Goal: Task Accomplishment & Management: Use online tool/utility

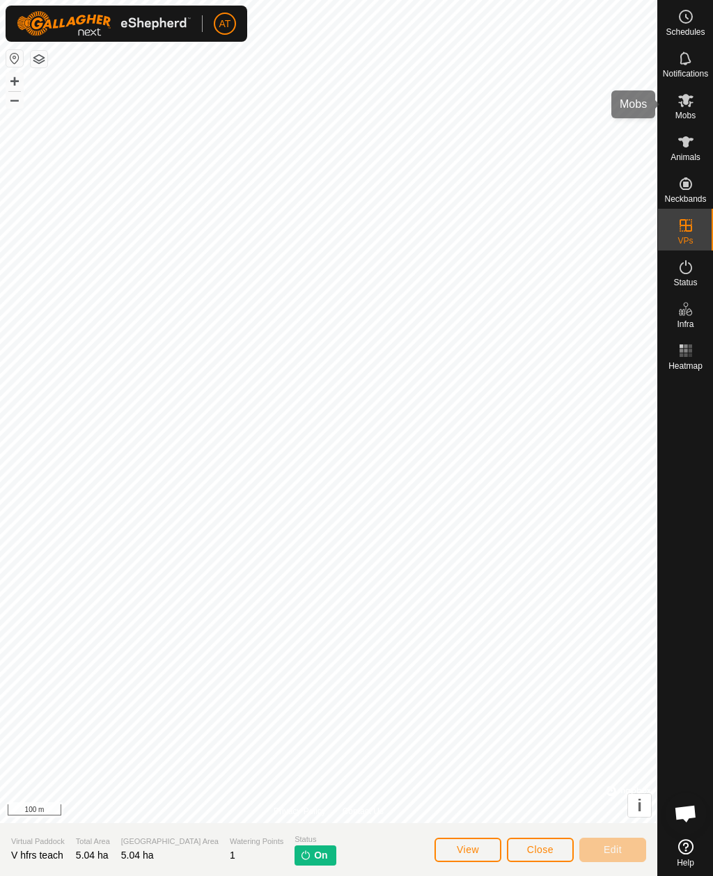
click at [690, 113] on span "Mobs" at bounding box center [685, 115] width 20 height 8
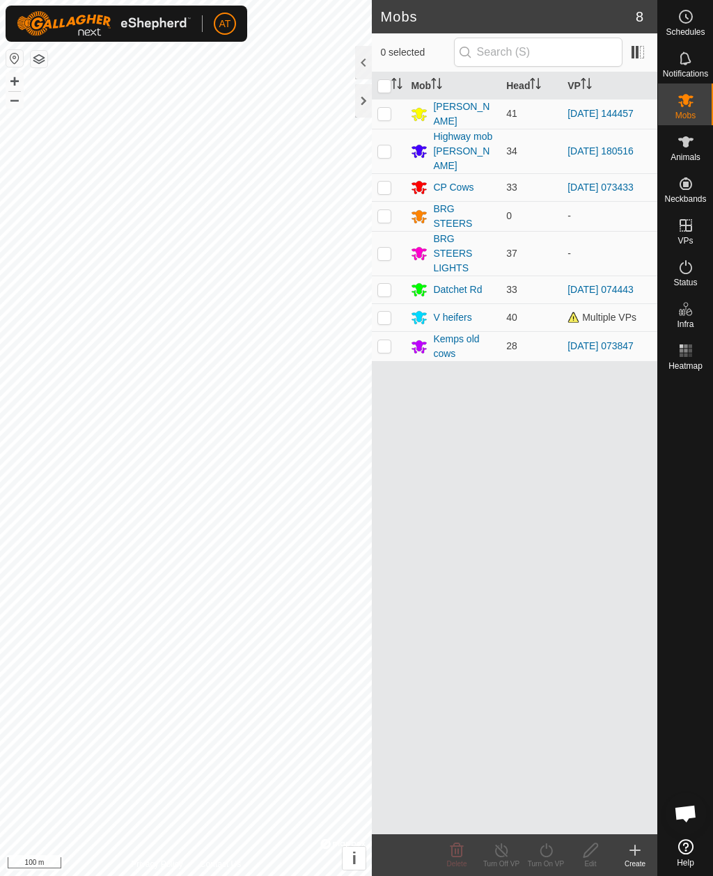
click at [392, 313] on td at bounding box center [388, 317] width 33 height 28
checkbox input "true"
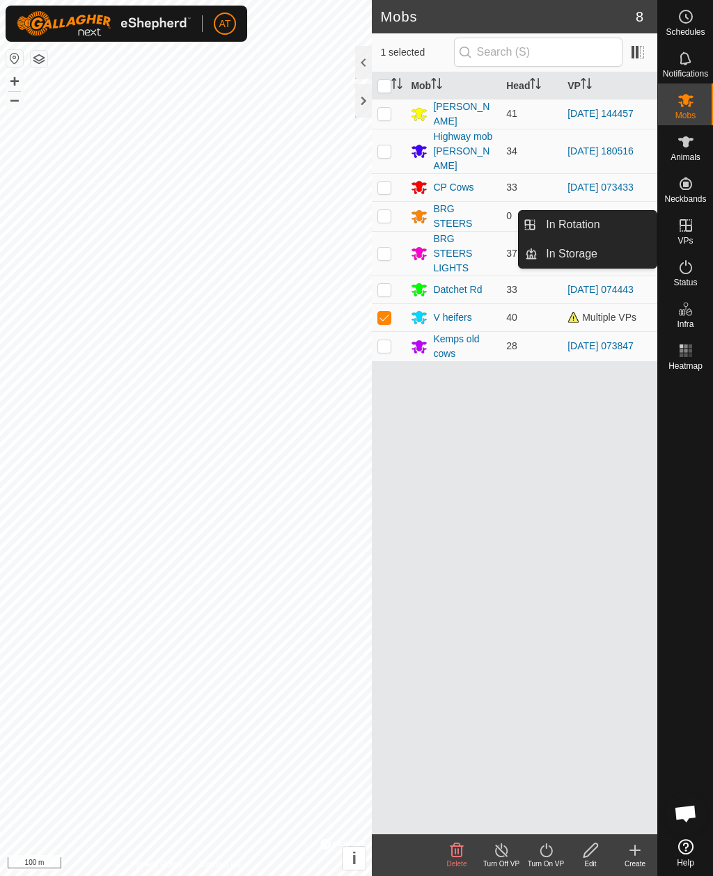
click at [631, 232] on link "In Rotation" at bounding box center [596, 225] width 119 height 28
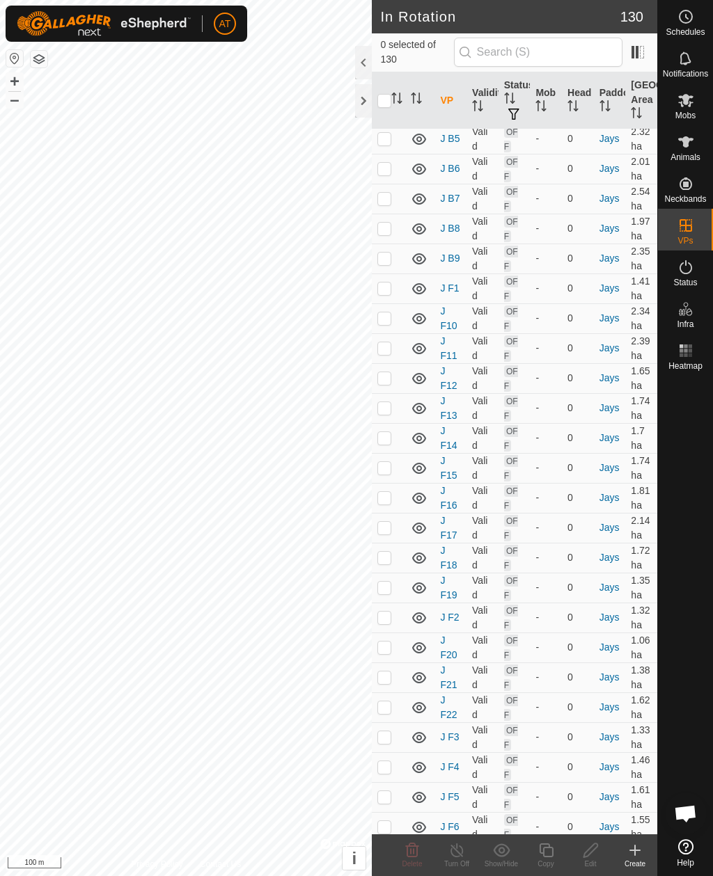
scroll to position [7022, 0]
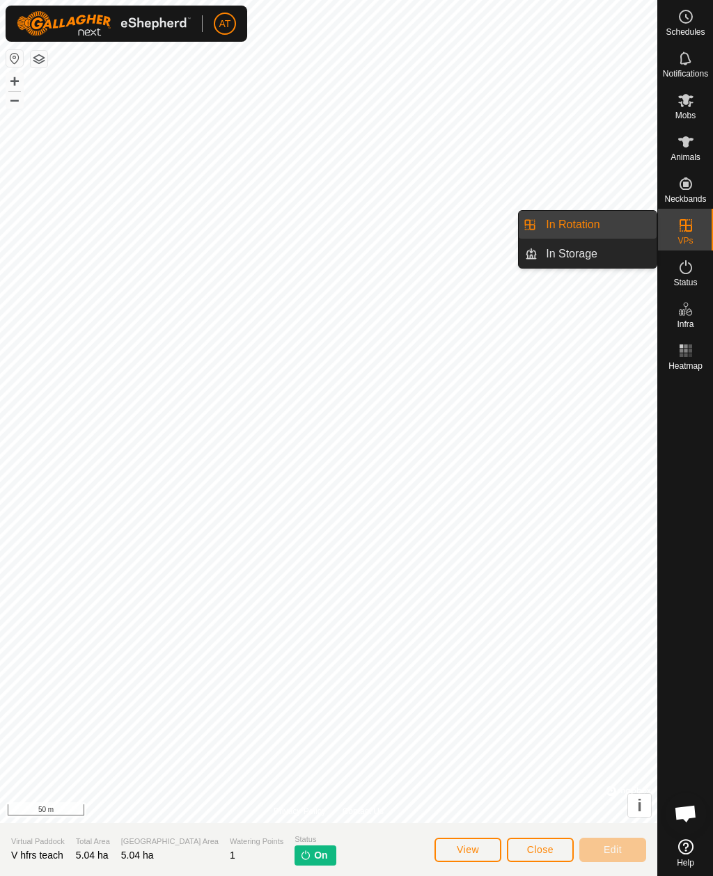
click at [612, 221] on link "In Rotation" at bounding box center [596, 225] width 119 height 28
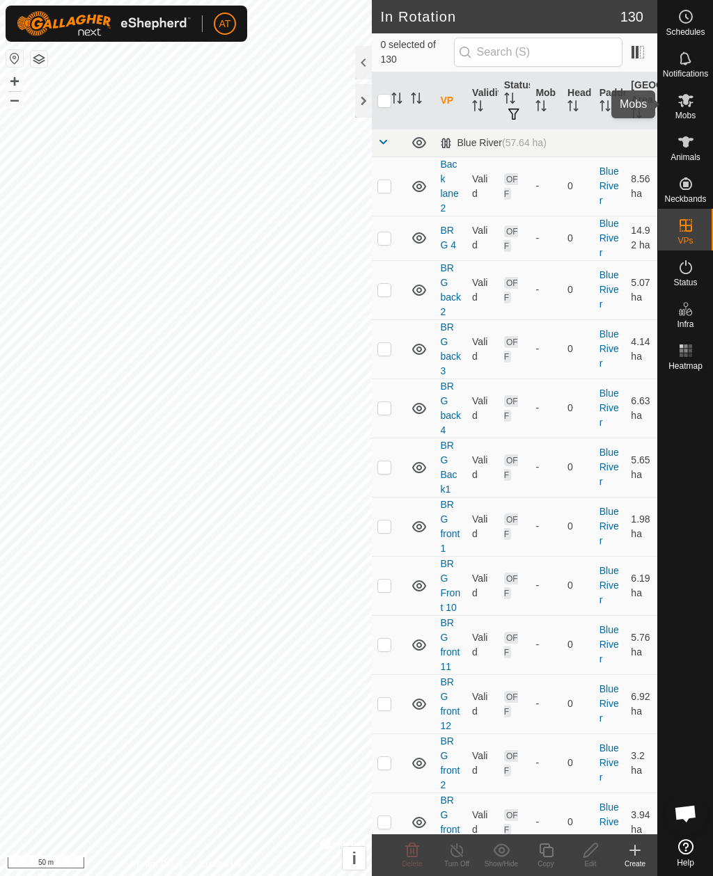
click at [694, 90] on es-mob-svg-icon at bounding box center [685, 100] width 25 height 22
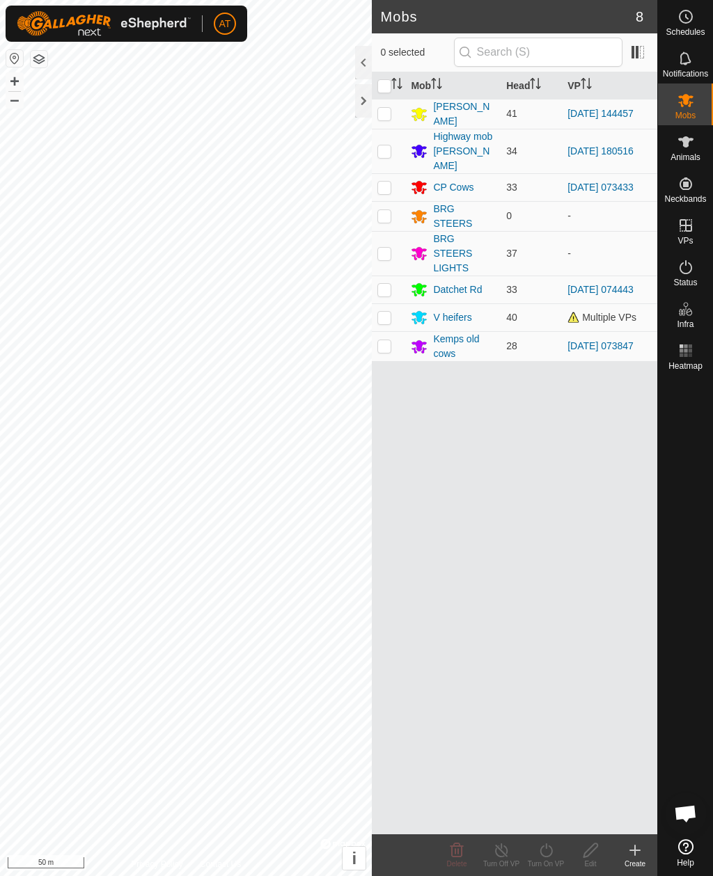
click at [386, 303] on td at bounding box center [388, 317] width 33 height 28
checkbox input "true"
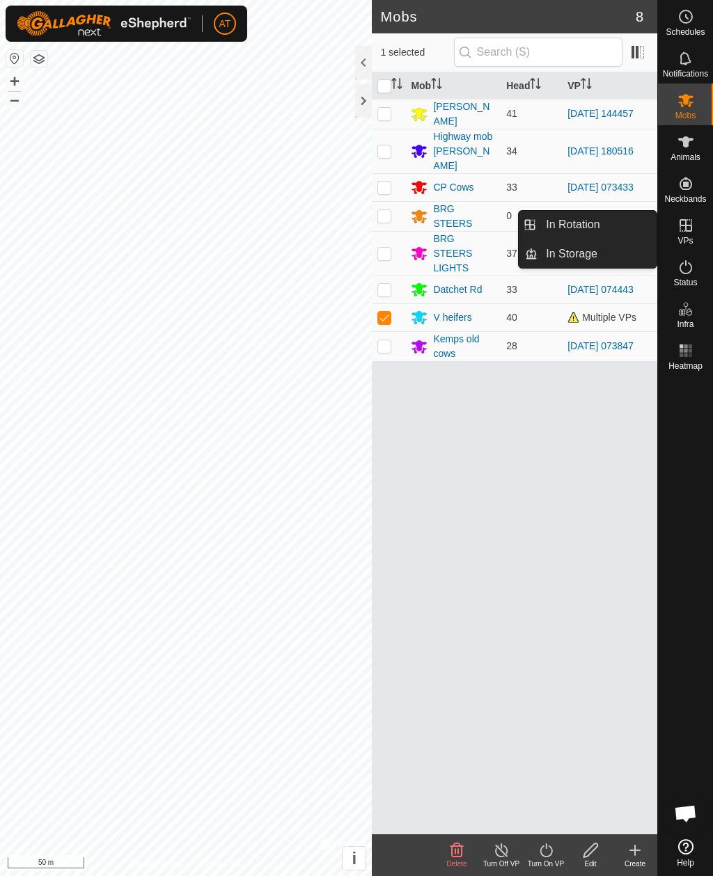
click at [617, 225] on link "In Rotation" at bounding box center [596, 225] width 119 height 28
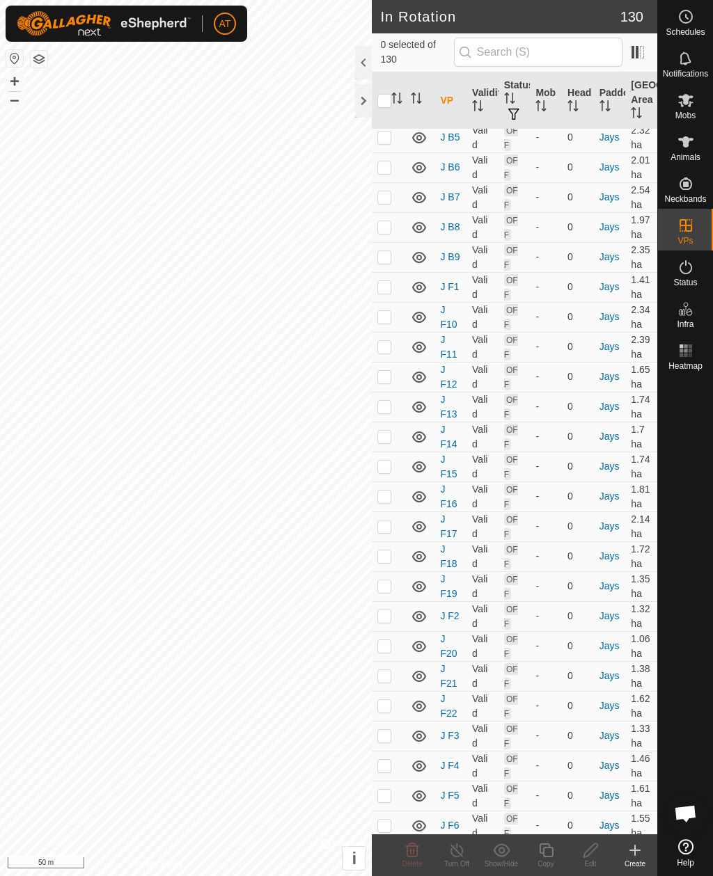
scroll to position [7022, 0]
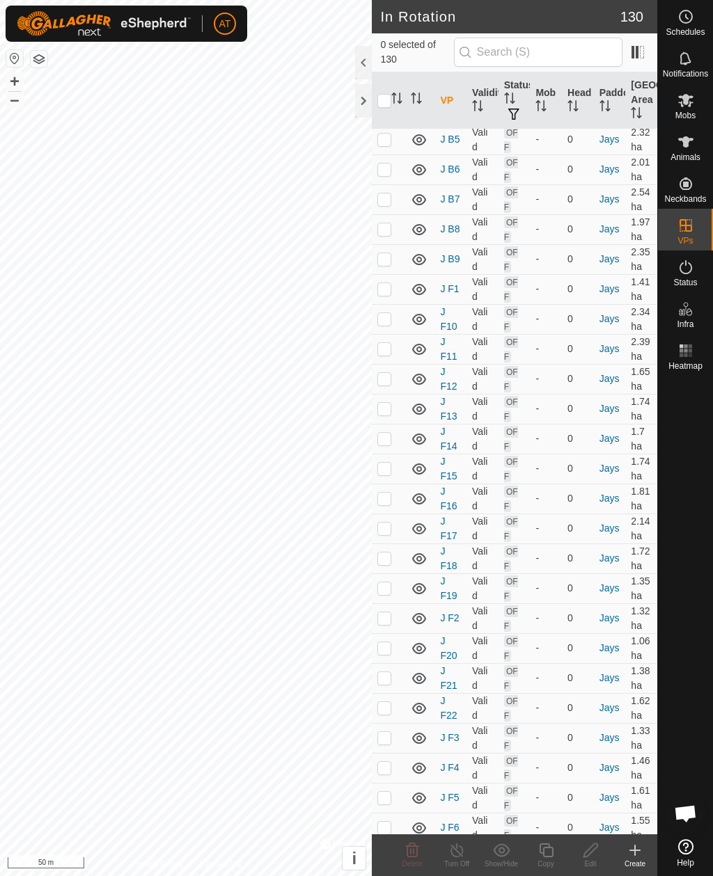
checkbox input "false"
checkbox input "true"
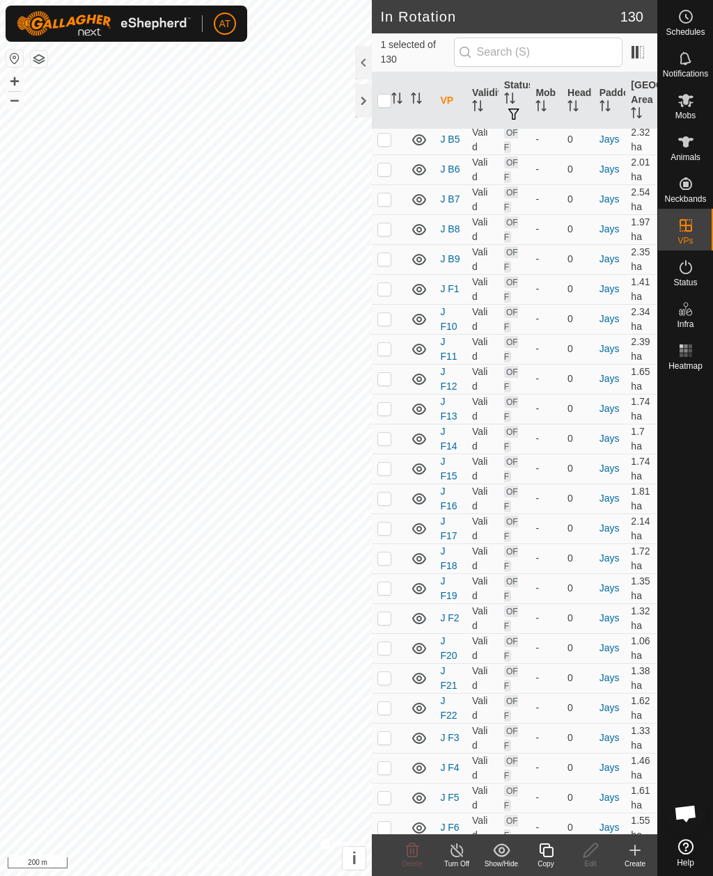
checkbox input "true"
click at [460, 843] on icon at bounding box center [456, 850] width 17 height 17
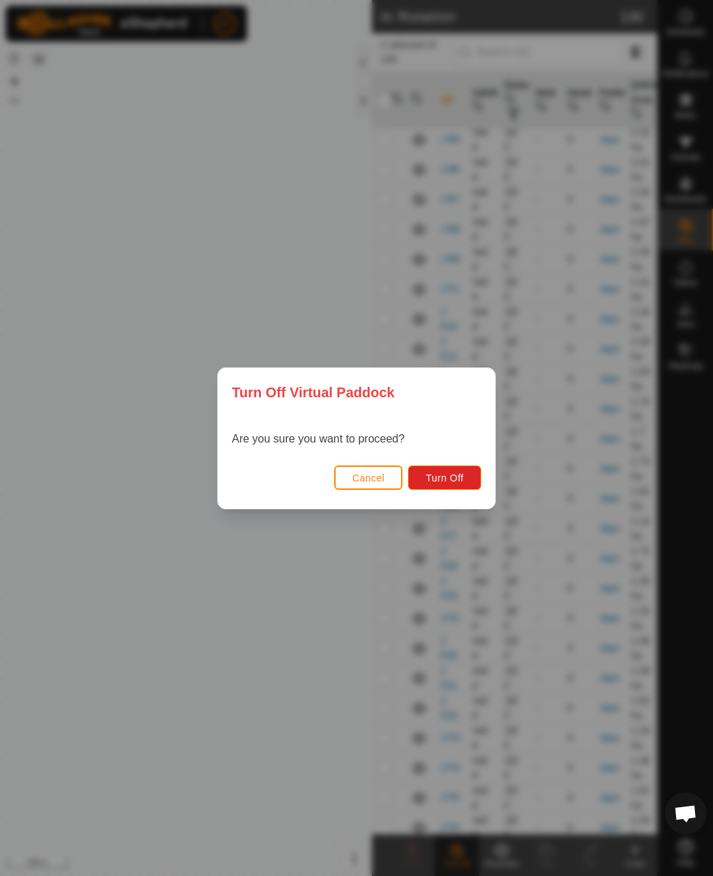
click at [455, 475] on span "Turn Off" at bounding box center [444, 478] width 38 height 11
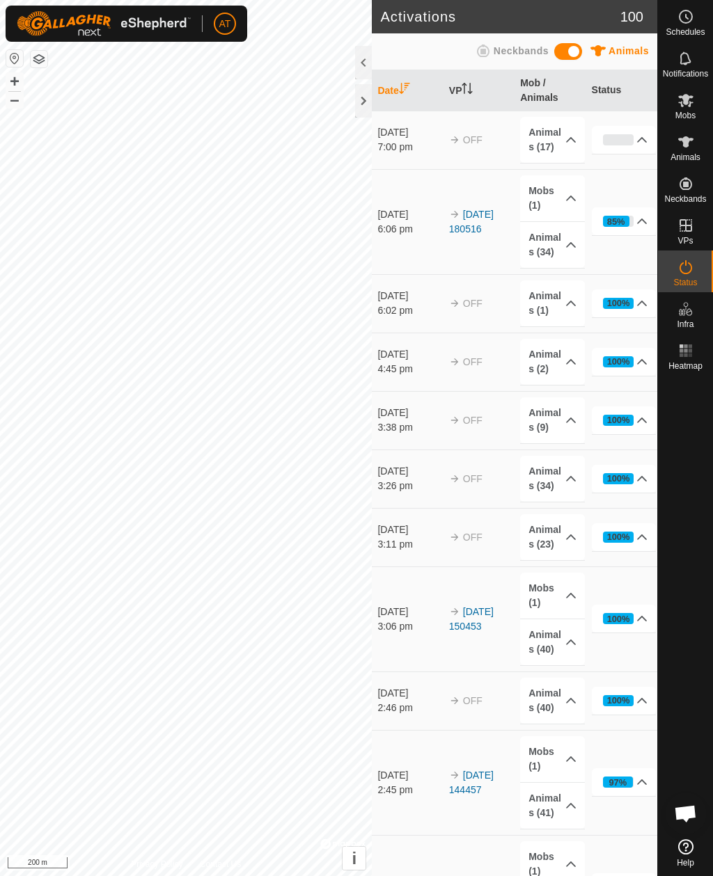
click at [676, 123] on div "Mobs" at bounding box center [685, 105] width 55 height 42
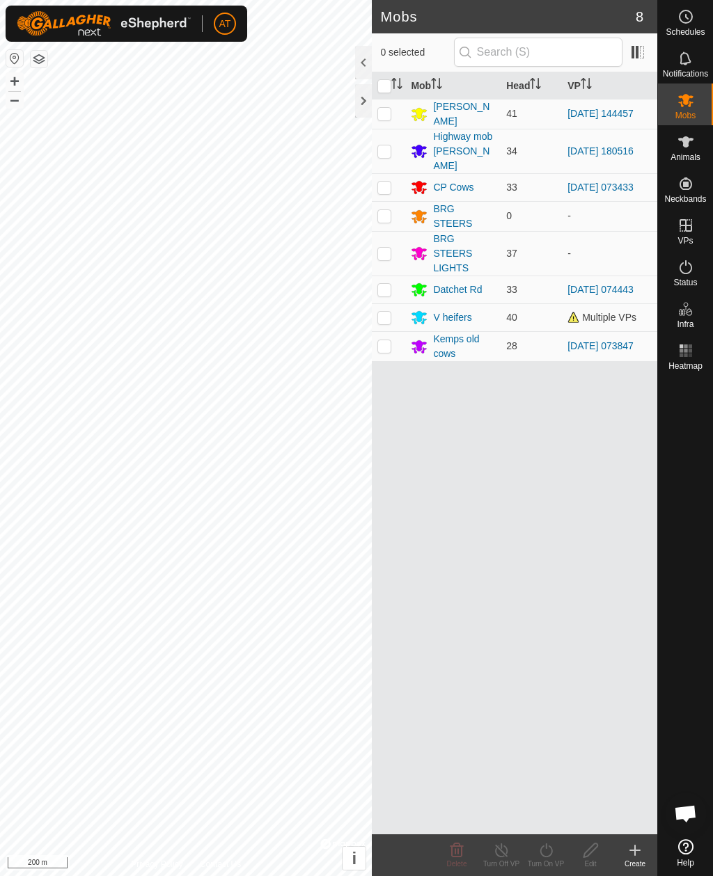
click at [378, 313] on p-checkbox at bounding box center [384, 317] width 14 height 11
checkbox input "true"
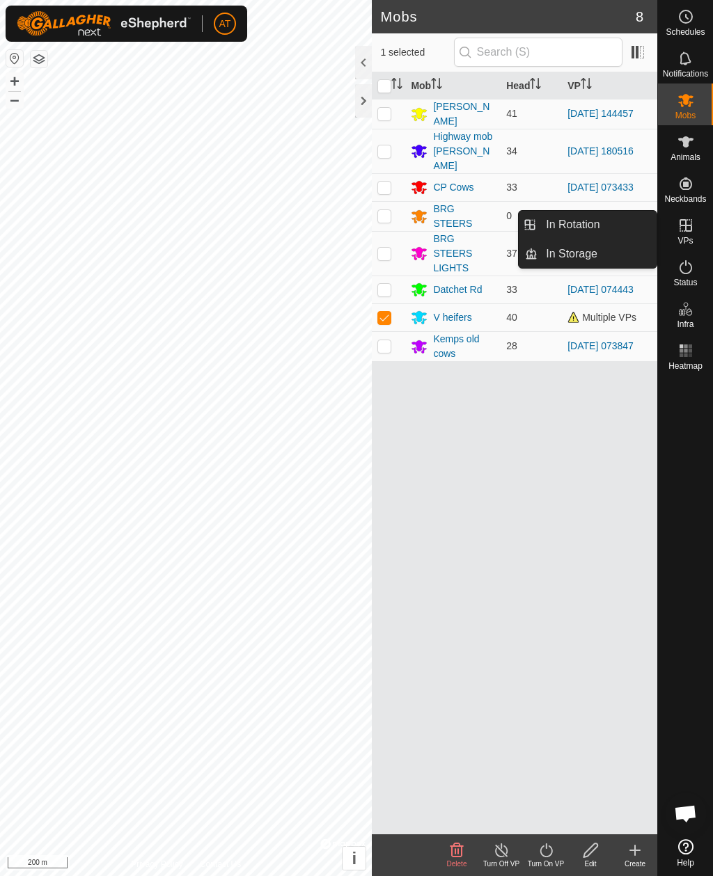
click at [613, 258] on link "In Storage" at bounding box center [596, 254] width 119 height 28
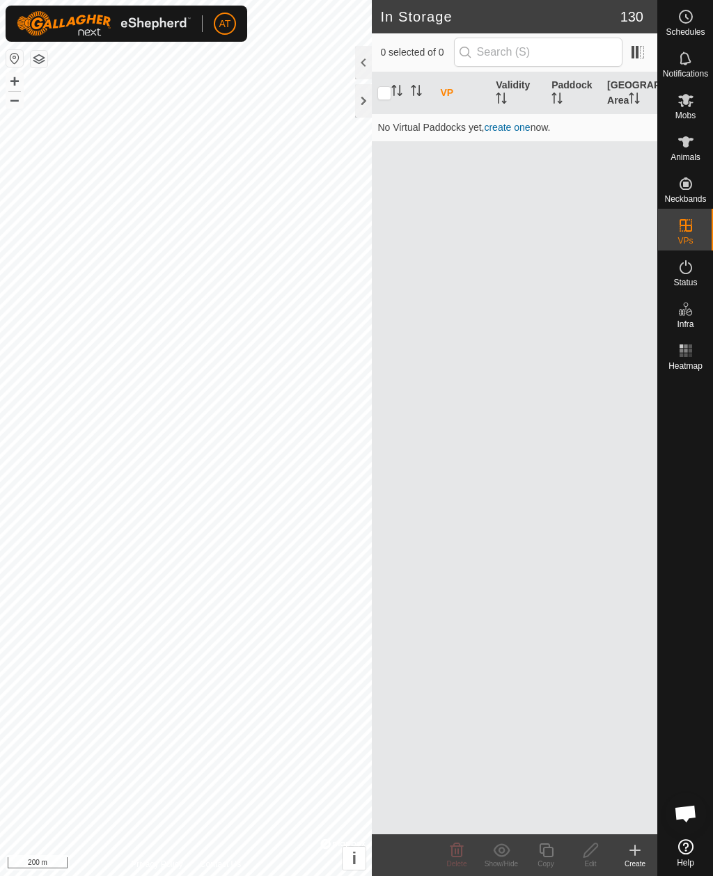
click at [642, 853] on icon at bounding box center [634, 850] width 17 height 17
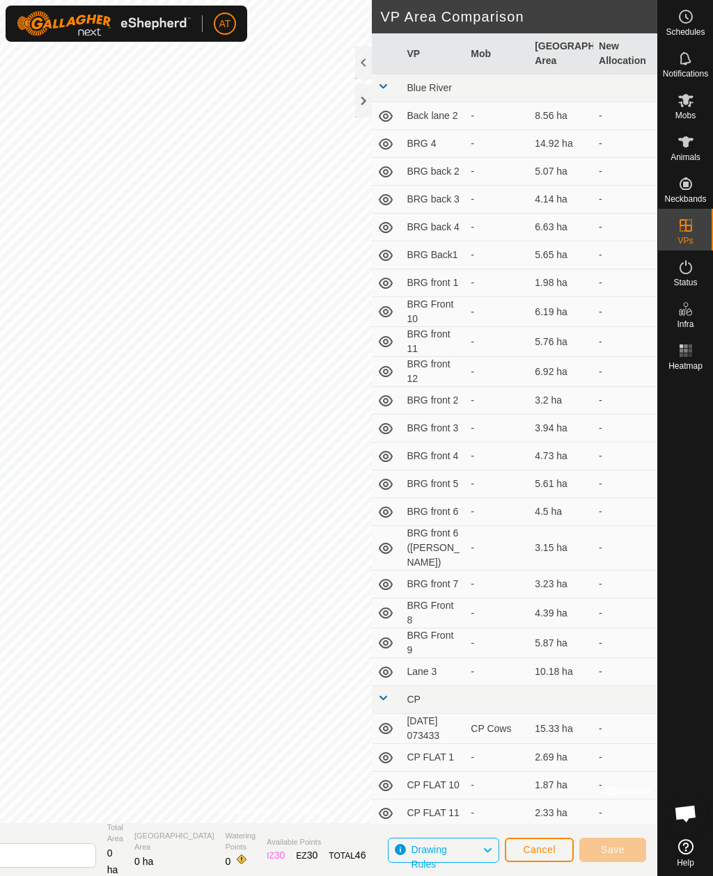
click at [360, 113] on div at bounding box center [363, 100] width 17 height 33
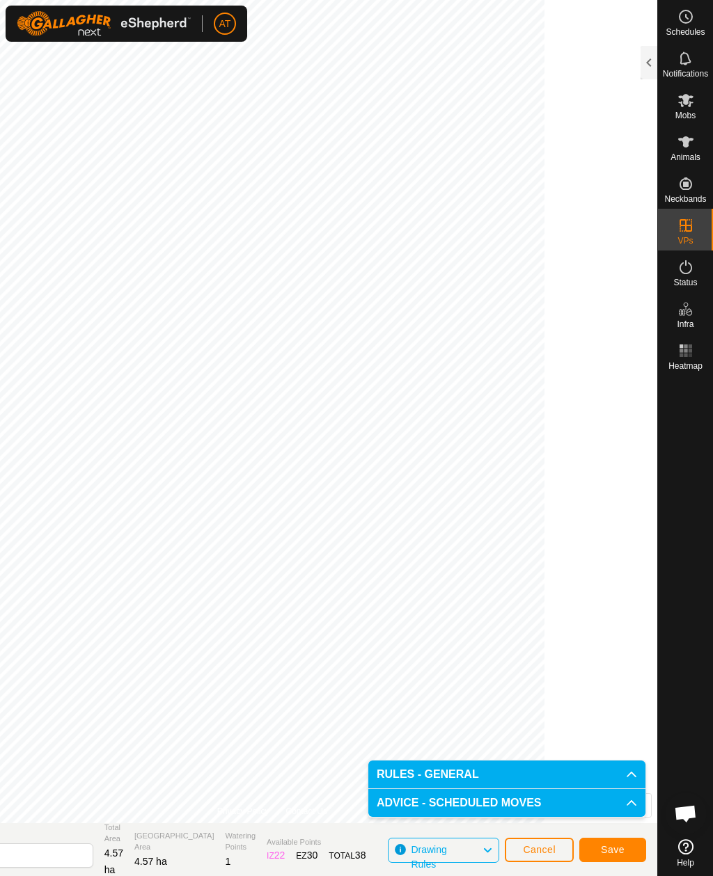
click at [625, 842] on button "Save" at bounding box center [612, 850] width 67 height 24
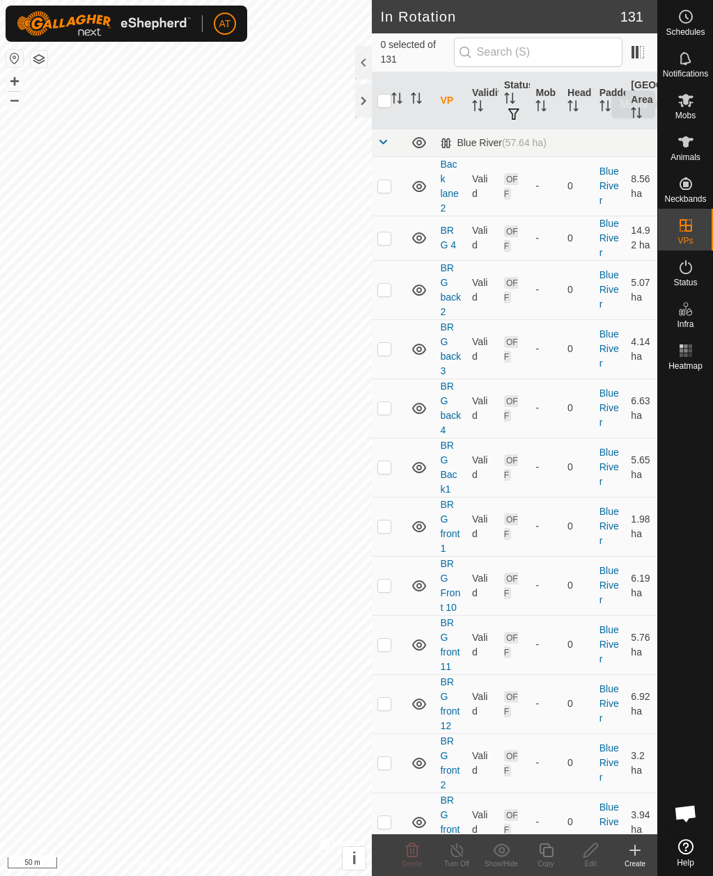
click at [691, 113] on span "Mobs" at bounding box center [685, 115] width 20 height 8
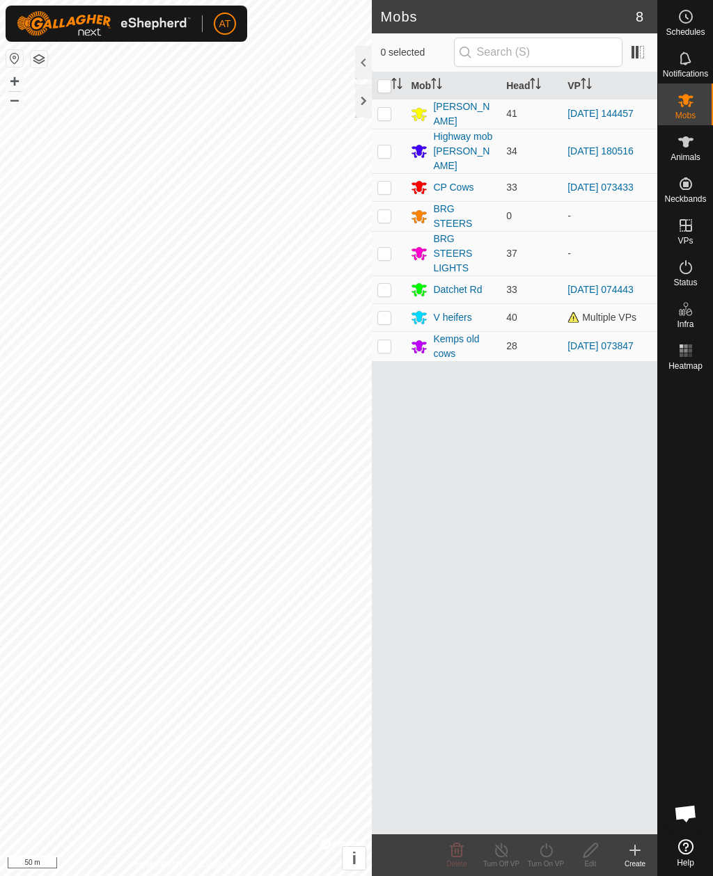
click at [385, 312] on p-checkbox at bounding box center [384, 317] width 14 height 11
checkbox input "true"
click at [548, 842] on icon at bounding box center [545, 850] width 17 height 17
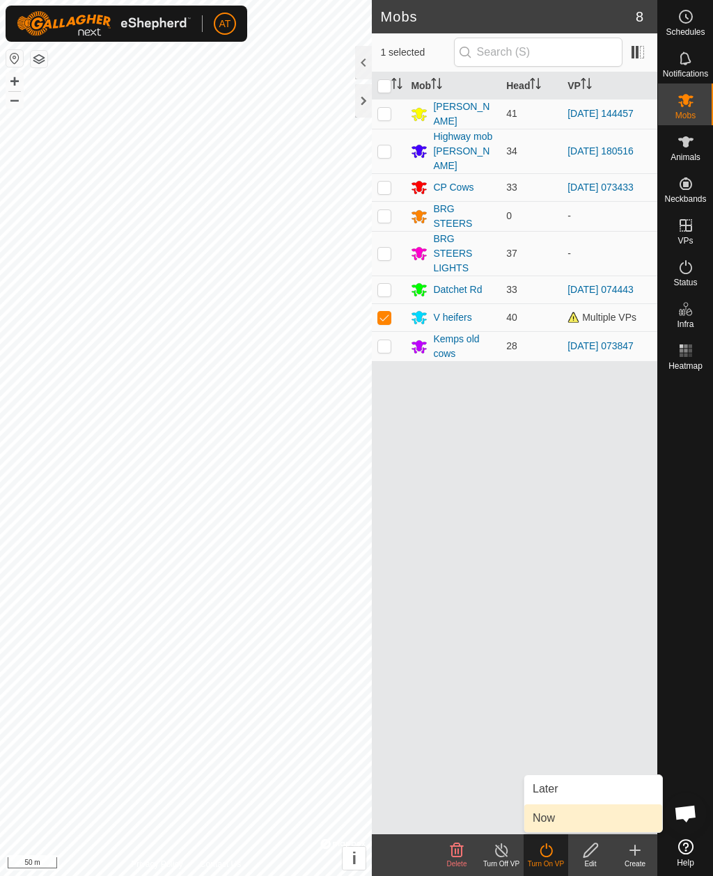
click at [556, 823] on link "Now" at bounding box center [593, 819] width 138 height 28
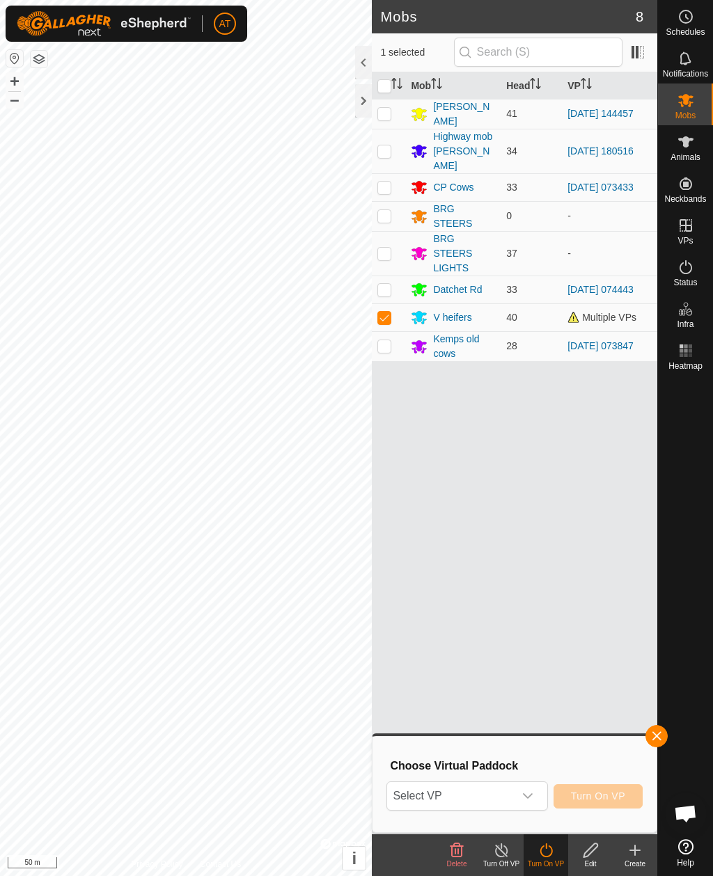
click at [480, 807] on span "Select VP" at bounding box center [450, 796] width 126 height 28
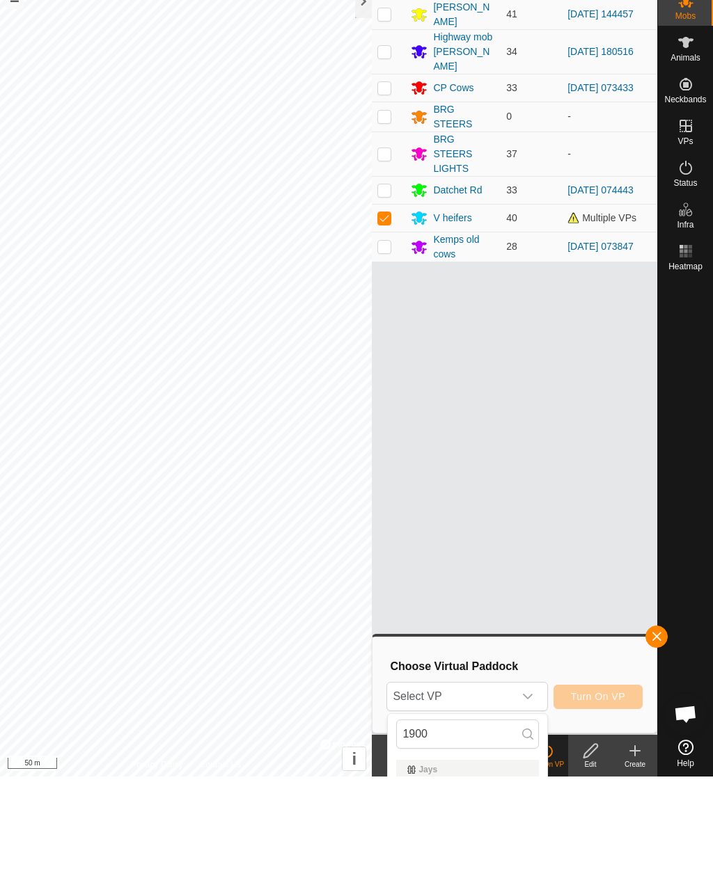
scroll to position [38, 0]
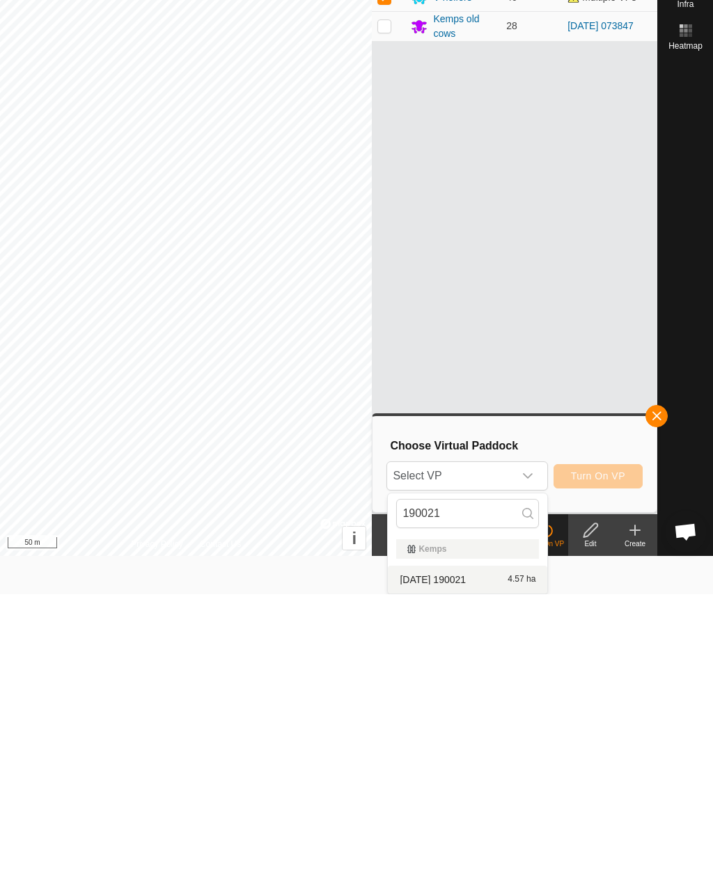
type input "190021"
click at [466, 857] on span "[DATE] 190021" at bounding box center [433, 862] width 66 height 10
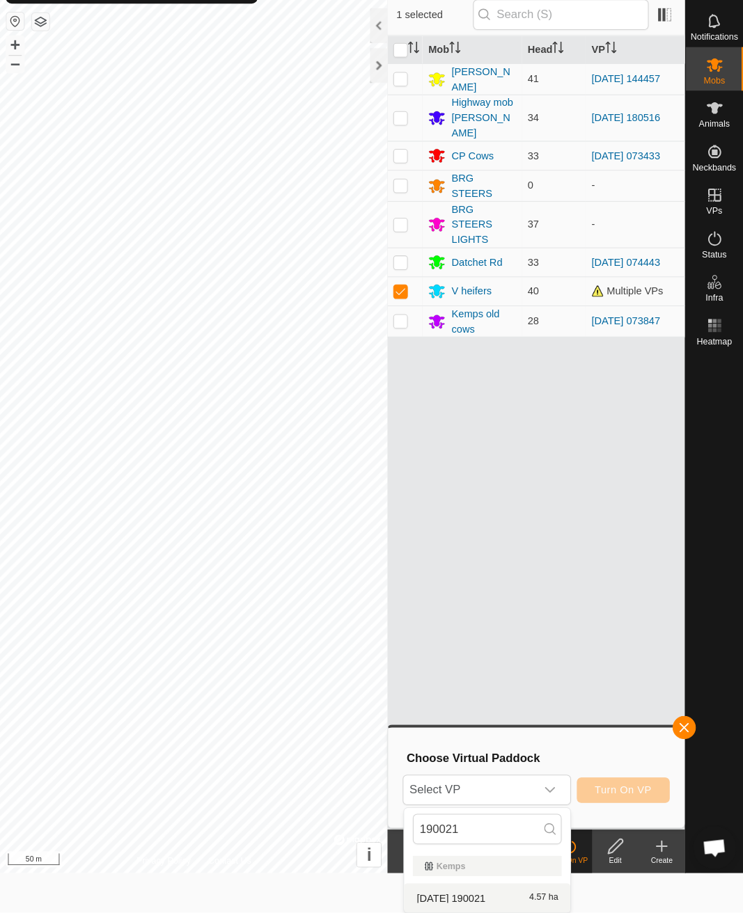
scroll to position [0, 0]
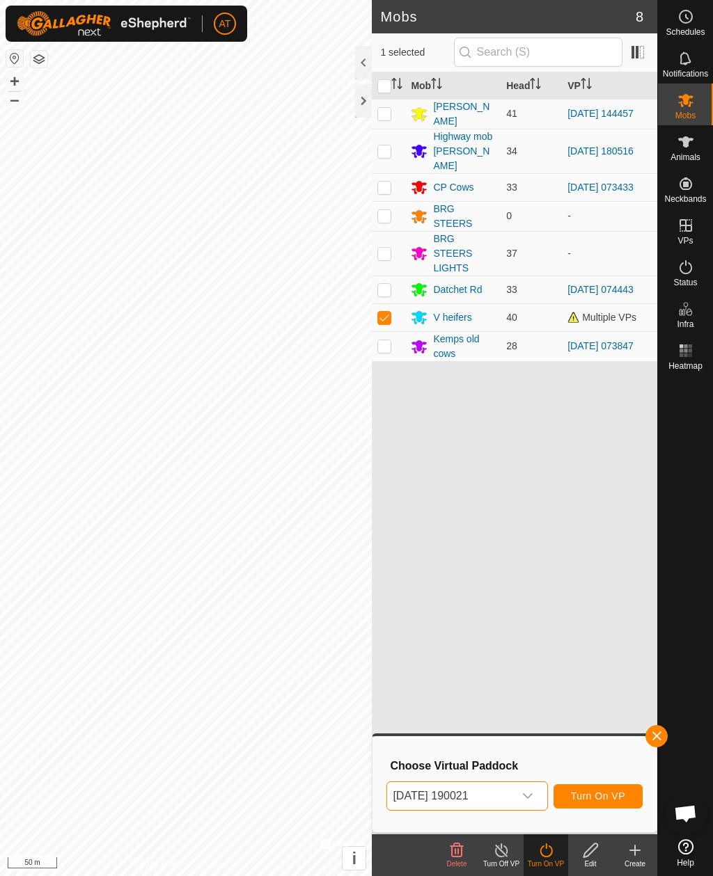
click at [613, 793] on span "Turn On VP" at bounding box center [598, 796] width 54 height 11
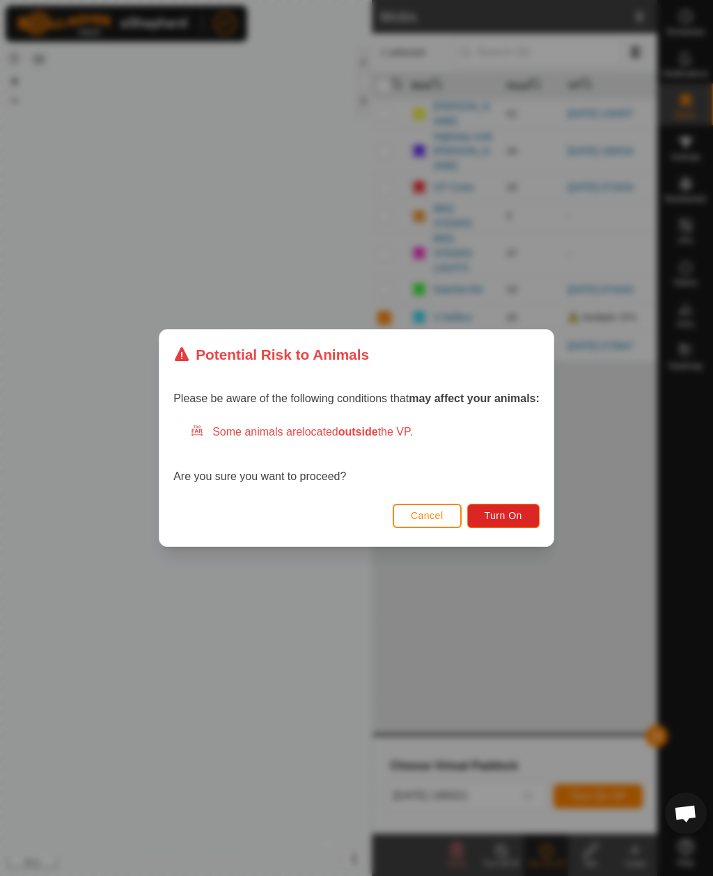
click at [524, 521] on button "Turn On" at bounding box center [503, 516] width 72 height 24
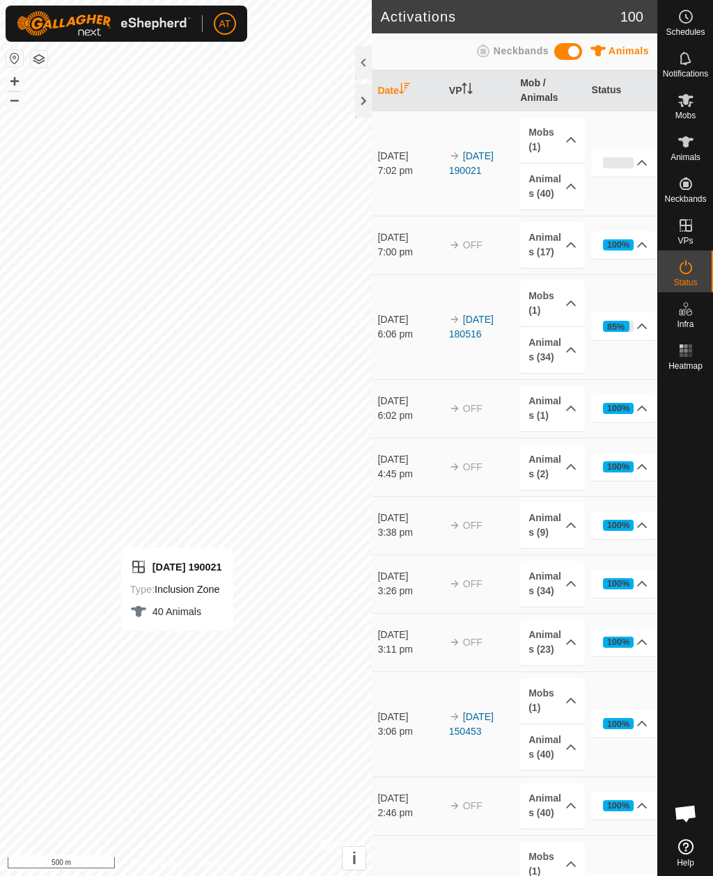
click at [358, 100] on div at bounding box center [363, 100] width 17 height 33
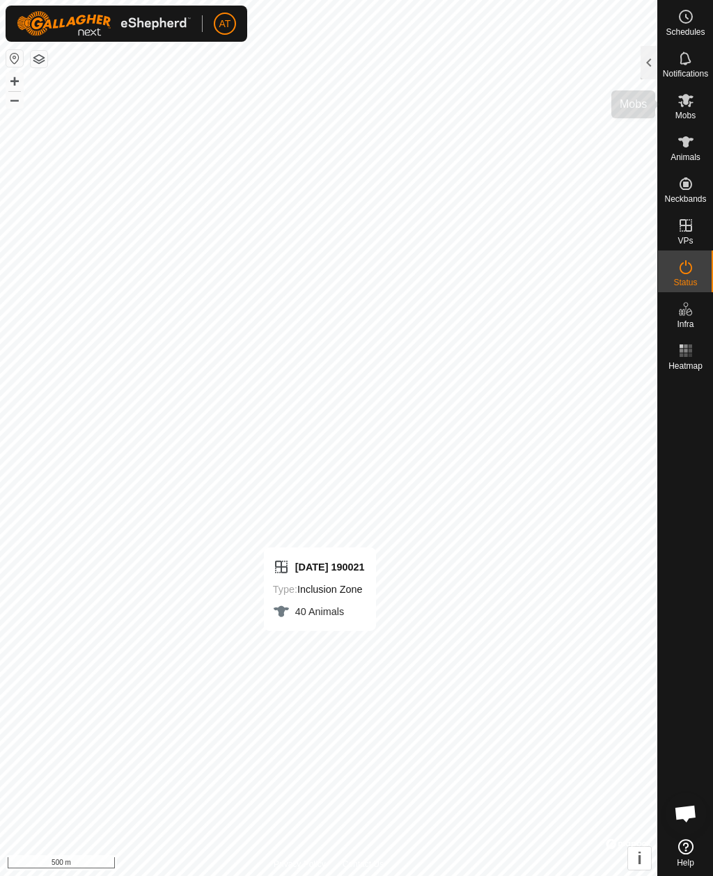
click at [683, 114] on span "Mobs" at bounding box center [685, 115] width 20 height 8
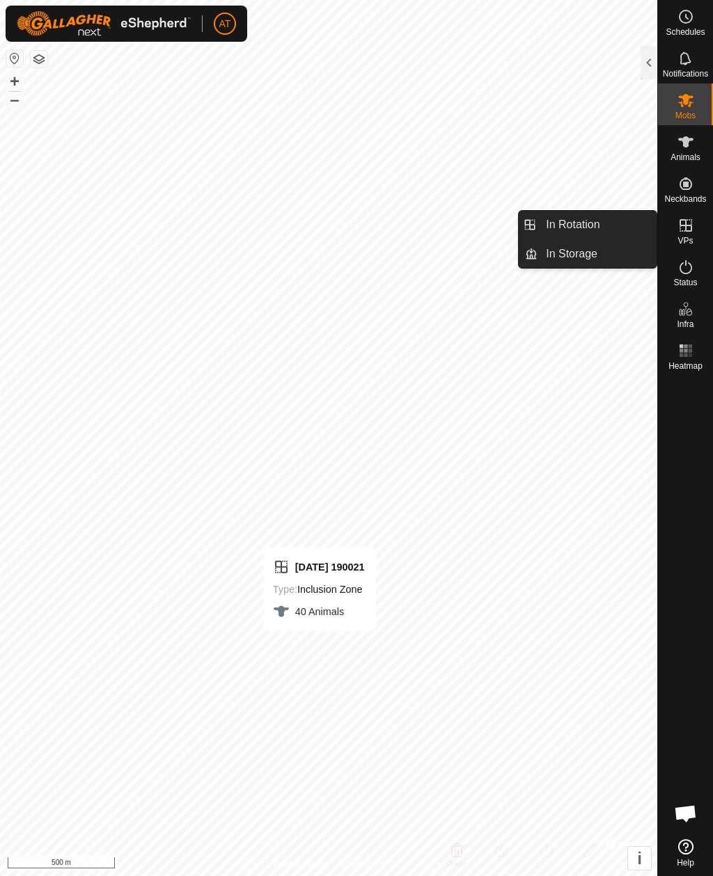
click at [588, 265] on link "In Storage" at bounding box center [596, 254] width 119 height 28
